Goal: Use online tool/utility: Utilize a website feature to perform a specific function

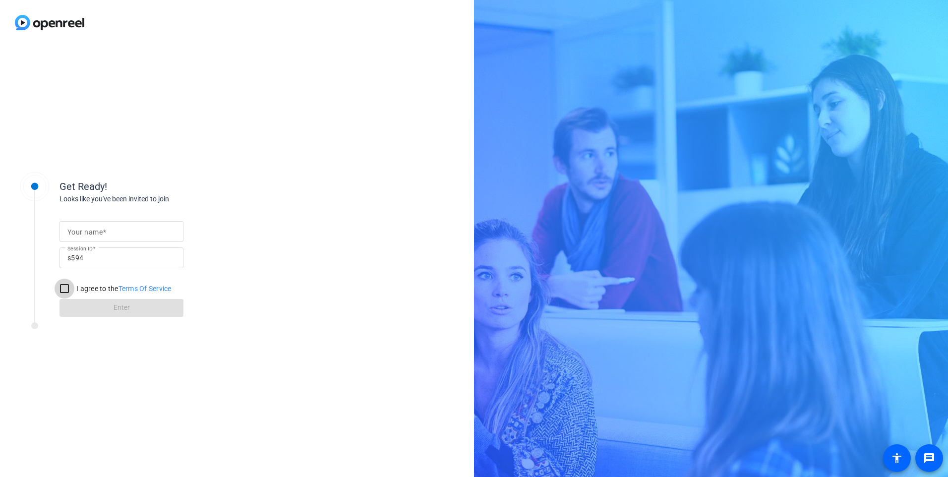
click at [66, 290] on input "I agree to the Terms Of Service" at bounding box center [65, 289] width 20 height 20
checkbox input "true"
click at [127, 313] on form "Your name Session ID s594 I agree to the Terms Of Service Enter" at bounding box center [121, 266] width 124 height 101
drag, startPoint x: 130, startPoint y: 309, endPoint x: 123, endPoint y: 297, distance: 14.6
click at [129, 309] on form "Your name Session ID s594 I agree to the Terms Of Service Enter" at bounding box center [121, 266] width 124 height 101
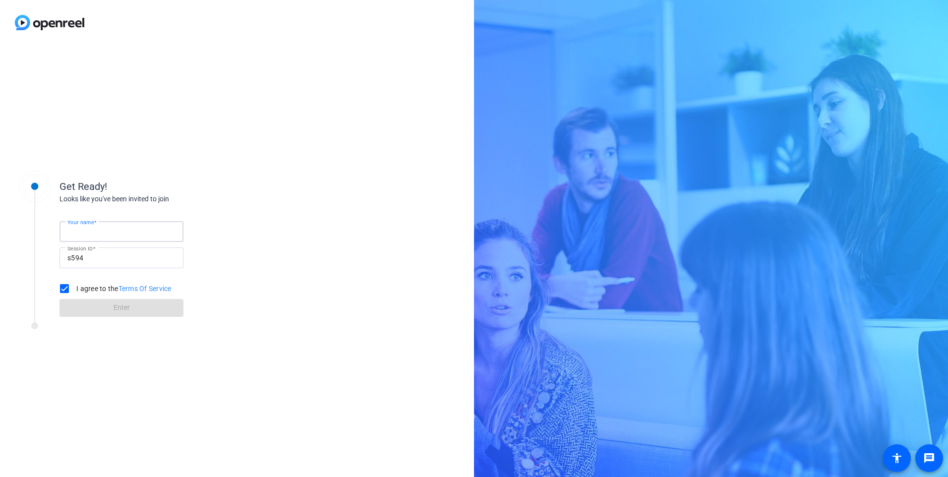
click at [140, 230] on input "Your name" at bounding box center [121, 232] width 108 height 12
type input "[PERSON_NAME]"
click at [101, 309] on span at bounding box center [121, 308] width 124 height 24
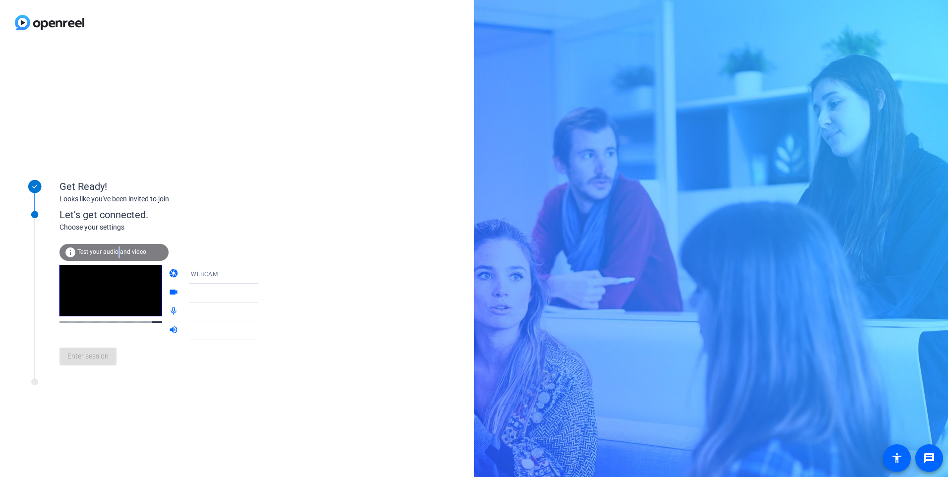
click at [119, 245] on div "info Test your audio and video" at bounding box center [113, 252] width 109 height 17
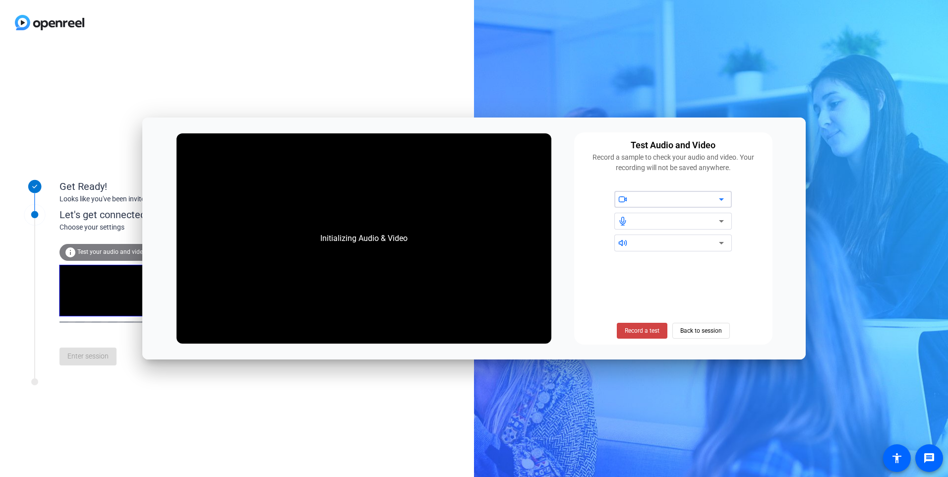
drag, startPoint x: 721, startPoint y: 201, endPoint x: 717, endPoint y: 210, distance: 9.8
click at [721, 201] on icon at bounding box center [721, 199] width 12 height 12
click at [720, 223] on icon at bounding box center [721, 221] width 12 height 12
click at [724, 243] on icon at bounding box center [721, 243] width 12 height 12
click at [697, 333] on span "Back to session" at bounding box center [701, 330] width 42 height 19
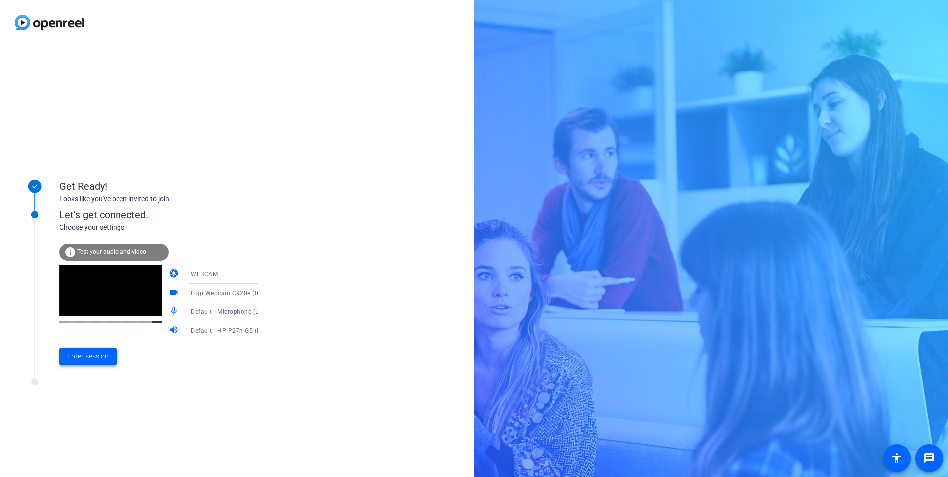
click at [96, 355] on span "Enter session" at bounding box center [87, 356] width 41 height 10
